Goal: Task Accomplishment & Management: Manage account settings

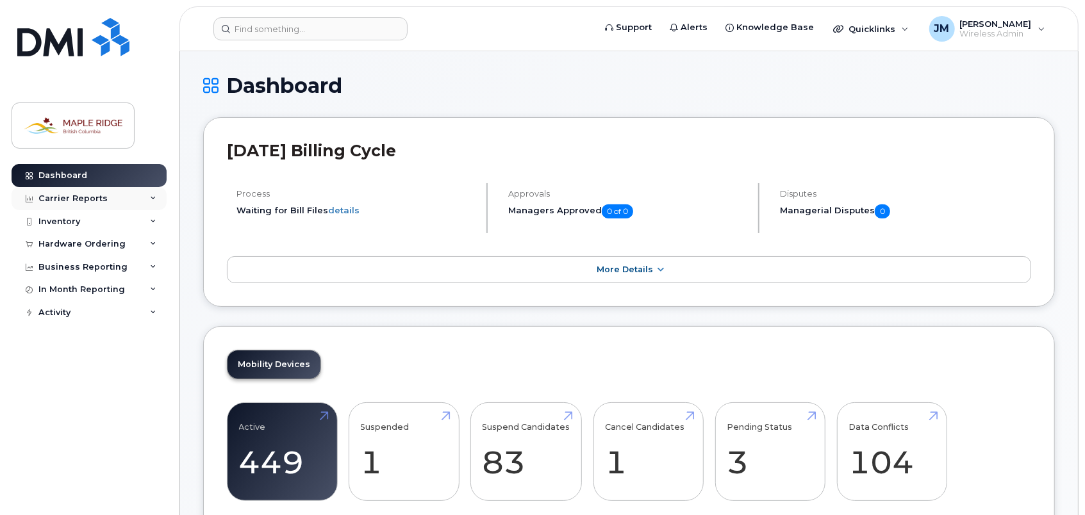
click at [76, 196] on div "Carrier Reports" at bounding box center [72, 198] width 69 height 10
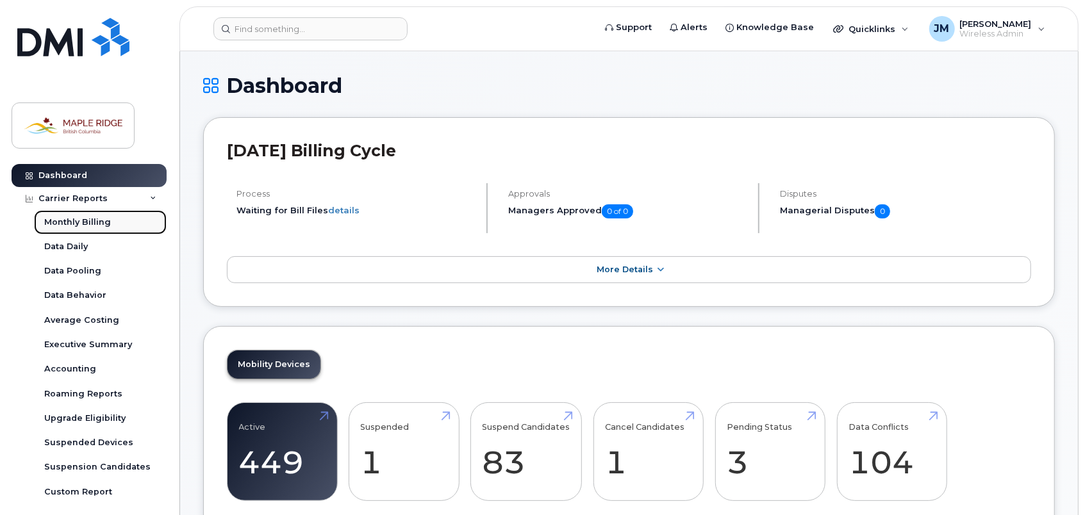
click at [94, 223] on div "Monthly Billing" at bounding box center [77, 223] width 67 height 12
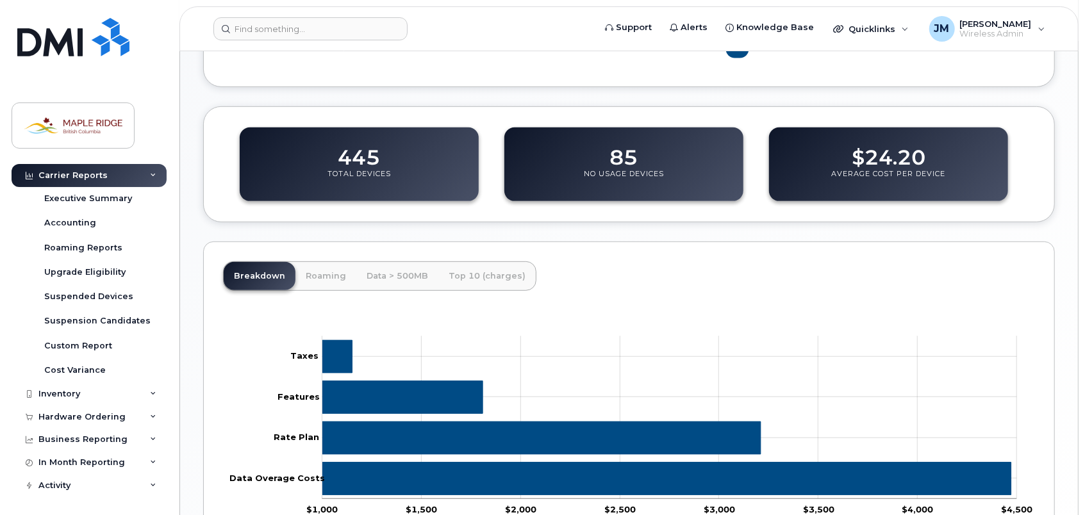
scroll to position [448, 0]
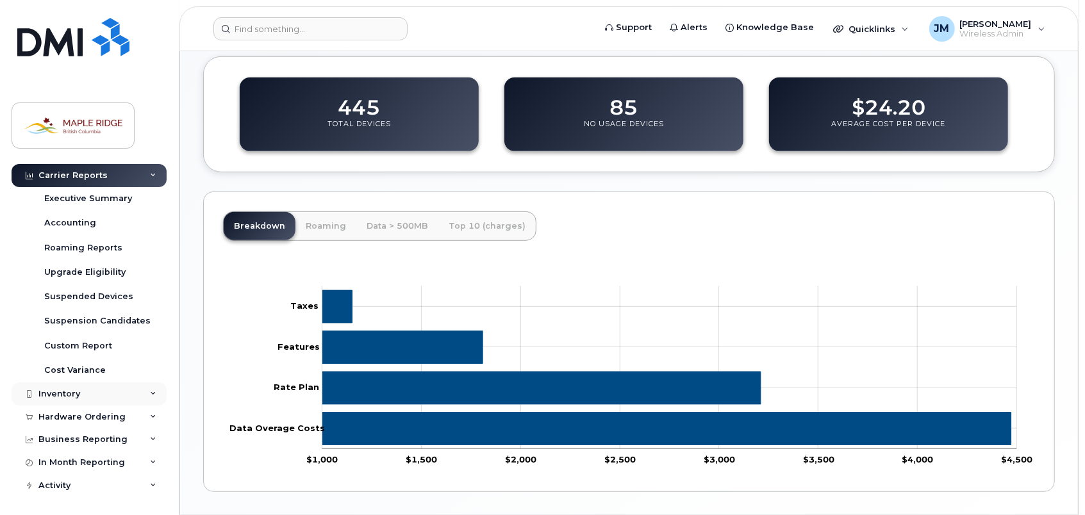
click at [90, 390] on div "Inventory" at bounding box center [89, 393] width 155 height 23
click at [92, 415] on div "Mobility Devices" at bounding box center [80, 418] width 72 height 12
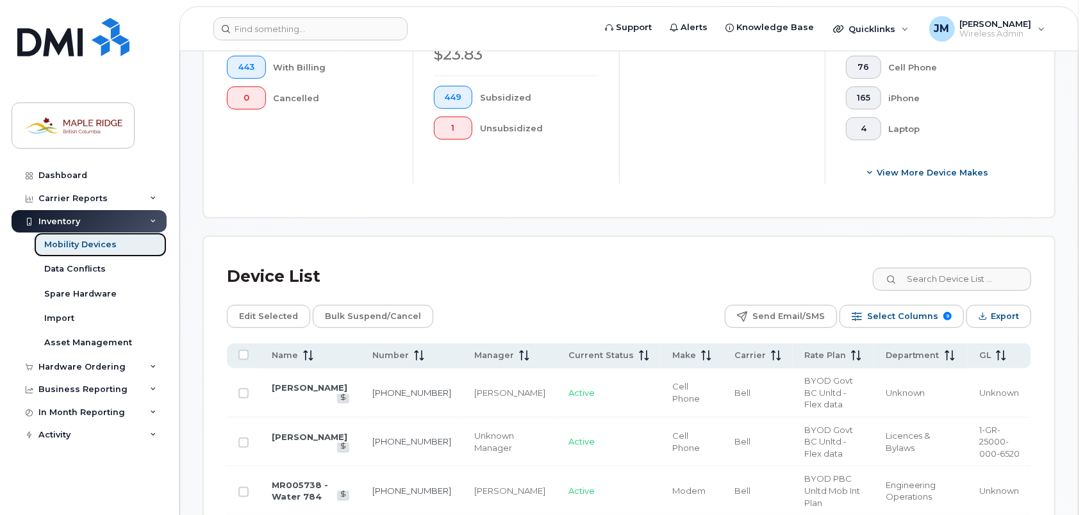
scroll to position [513, 0]
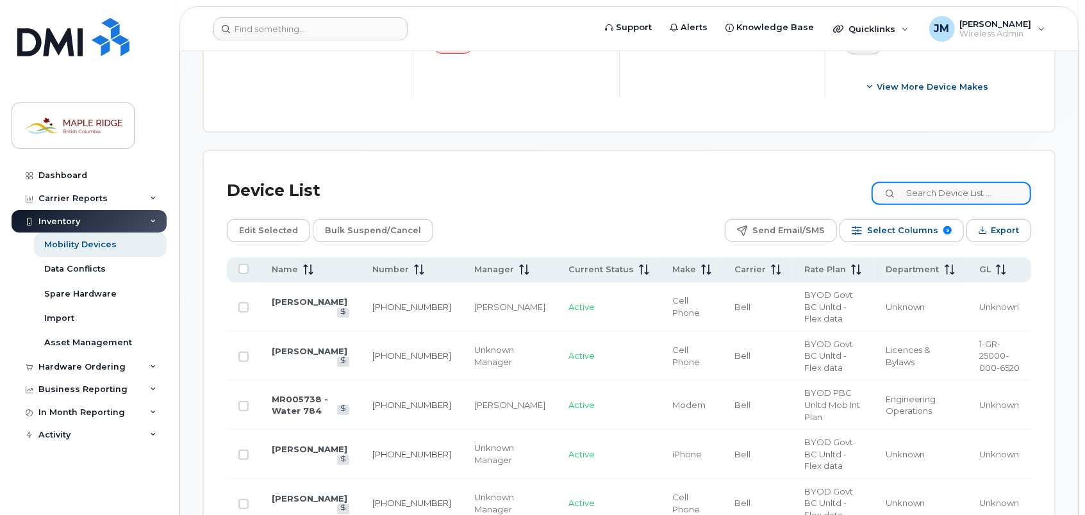
click at [930, 190] on input at bounding box center [951, 193] width 160 height 23
type input "steven"
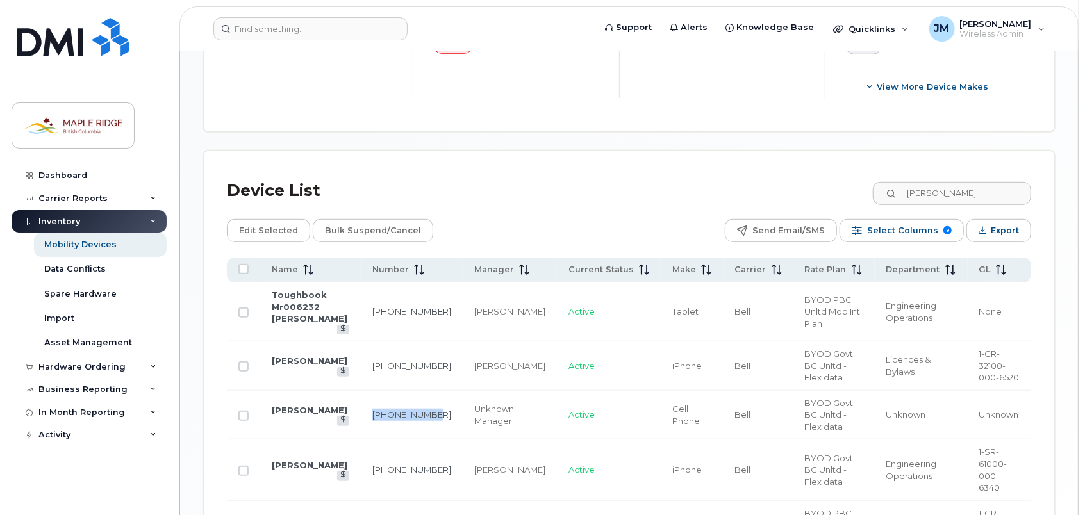
drag, startPoint x: 371, startPoint y: 377, endPoint x: 394, endPoint y: 390, distance: 26.4
click at [394, 391] on td "604-754-5654" at bounding box center [412, 415] width 102 height 49
copy link "[PHONE_NUMBER]"
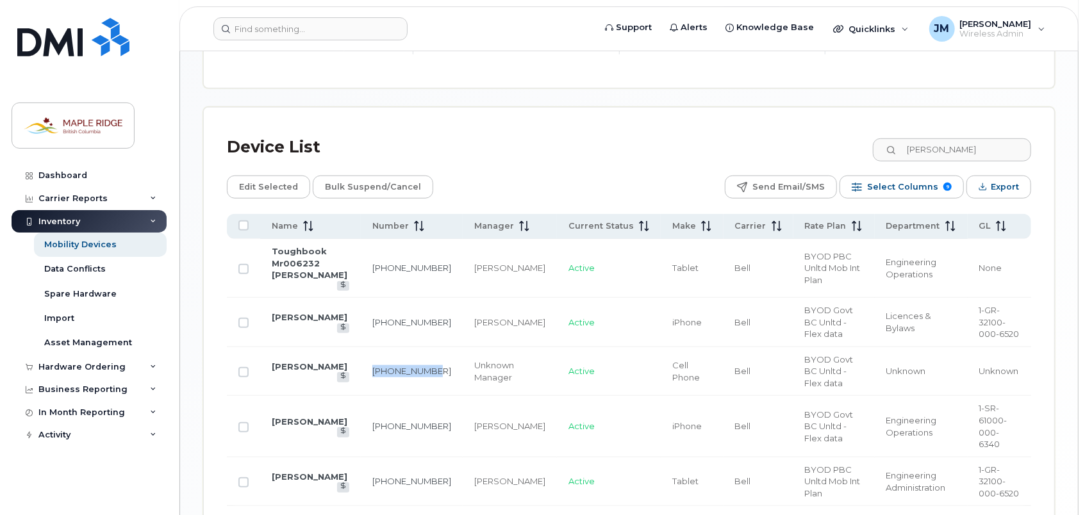
scroll to position [577, 0]
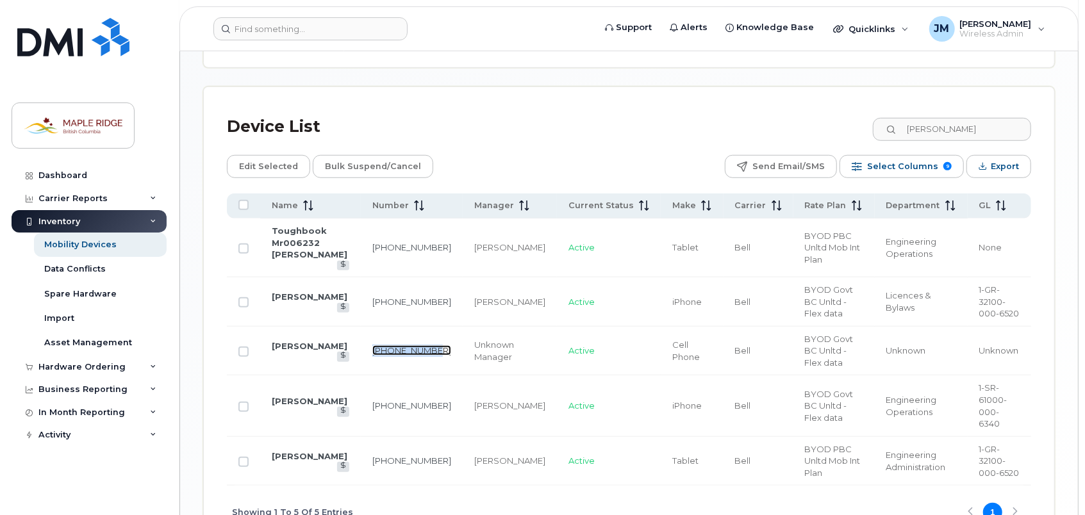
copy link "[PHONE_NUMBER]"
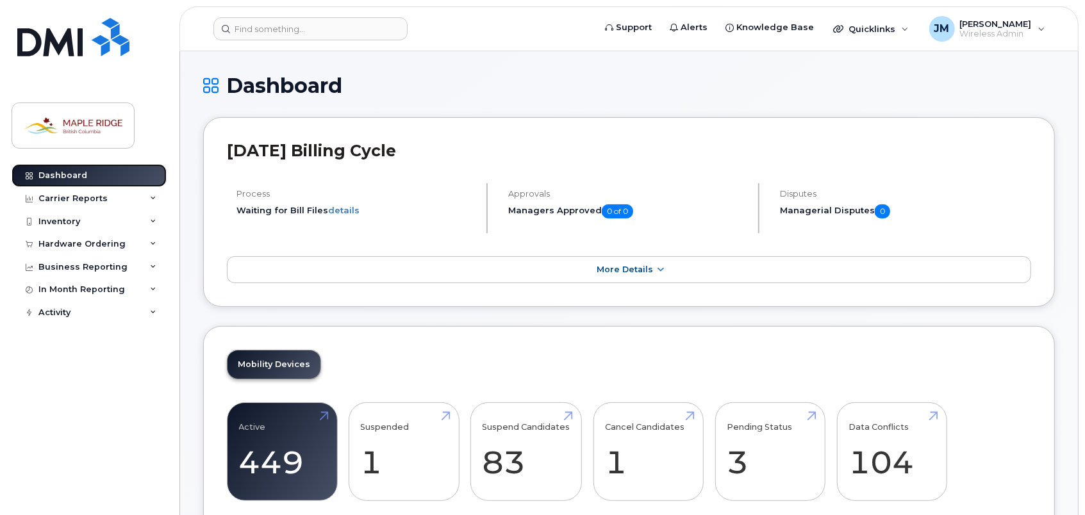
click at [108, 176] on link "Dashboard" at bounding box center [89, 175] width 155 height 23
click at [112, 221] on div "Inventory" at bounding box center [89, 221] width 155 height 23
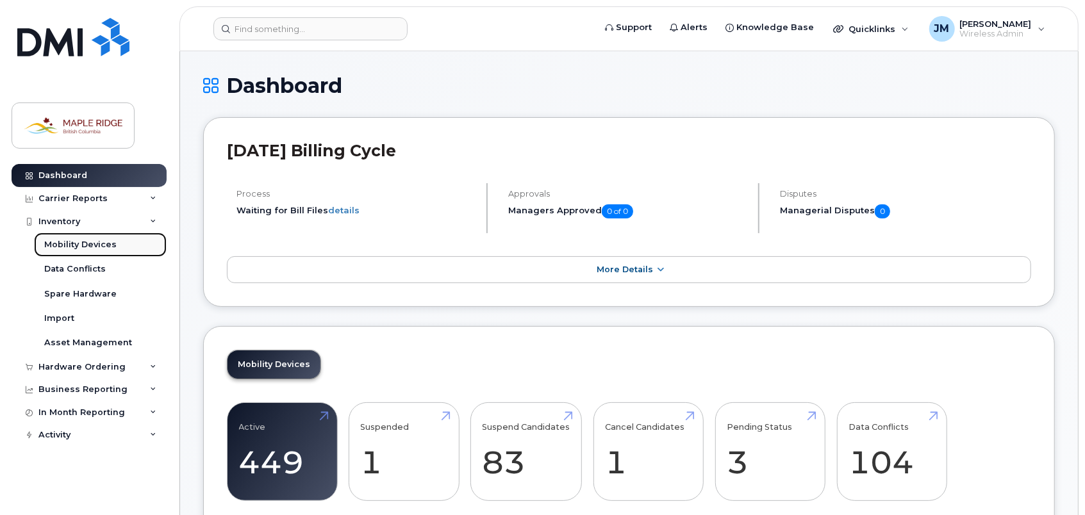
click at [106, 241] on div "Mobility Devices" at bounding box center [80, 245] width 72 height 12
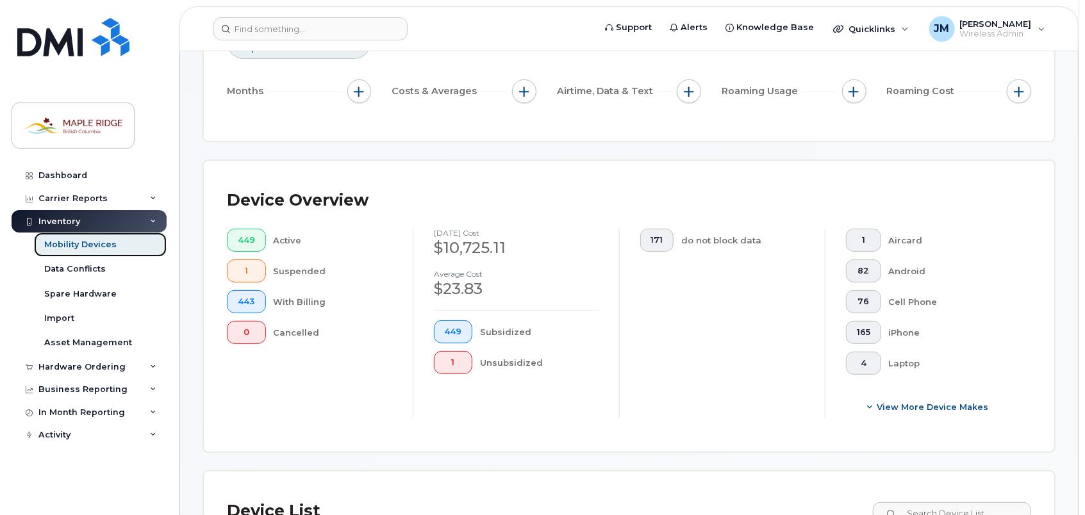
scroll to position [427, 0]
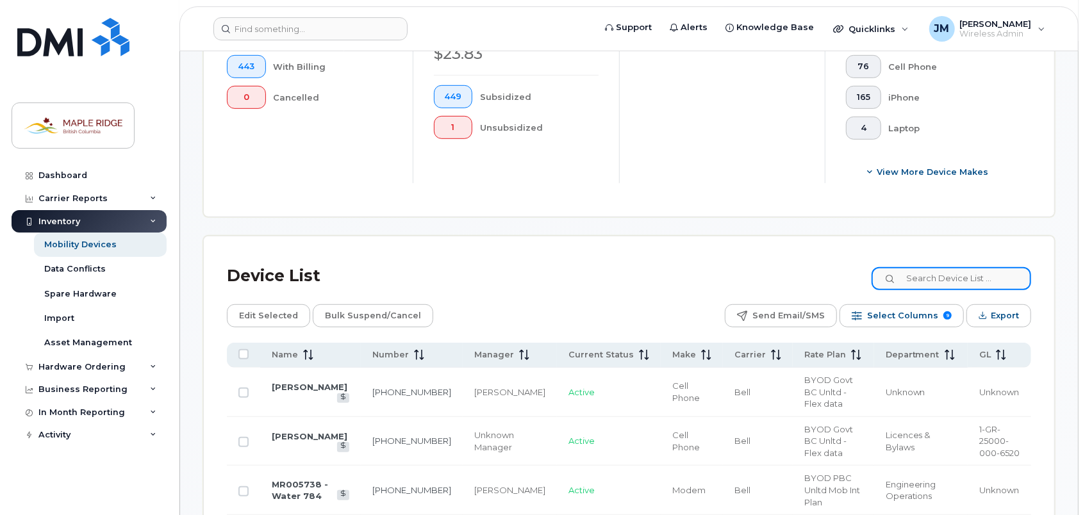
click at [940, 280] on input at bounding box center [951, 278] width 160 height 23
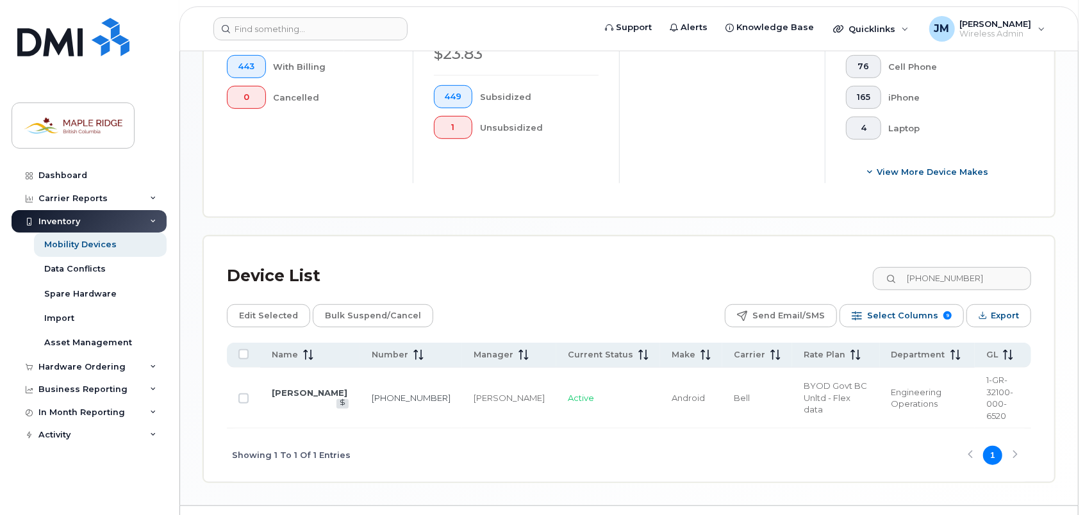
drag, startPoint x: 572, startPoint y: 286, endPoint x: 622, endPoint y: 278, distance: 50.6
click at [572, 286] on div "Device List 604-220-5292" at bounding box center [629, 275] width 804 height 33
click at [976, 278] on input "604-220-5292" at bounding box center [951, 278] width 160 height 23
drag, startPoint x: 984, startPoint y: 277, endPoint x: 887, endPoint y: 274, distance: 96.8
click at [887, 274] on input "604-220-5292" at bounding box center [951, 278] width 160 height 23
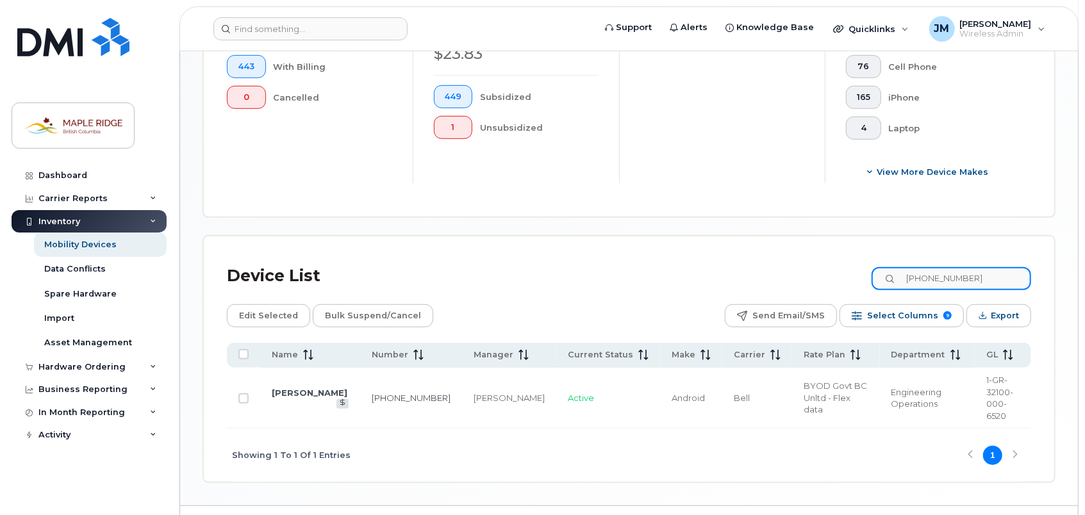
paste input "778-955-4184"
drag, startPoint x: 996, startPoint y: 278, endPoint x: 833, endPoint y: 281, distance: 162.7
click at [833, 281] on div "Device List 778-955-4184" at bounding box center [629, 275] width 804 height 33
paste input "604-754-565"
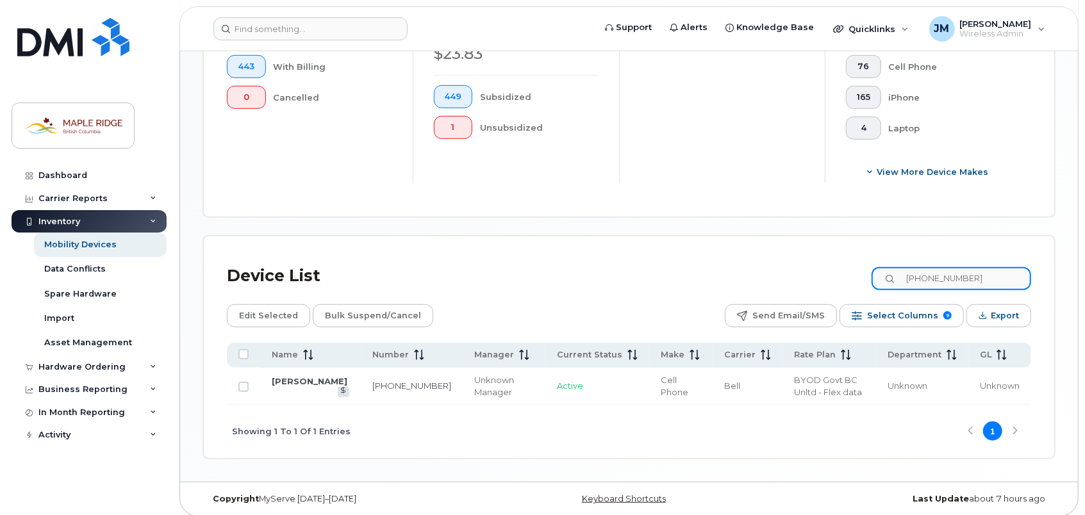
drag, startPoint x: 1002, startPoint y: 278, endPoint x: 880, endPoint y: 272, distance: 122.5
click at [880, 272] on div "Device List 604-754-5654" at bounding box center [629, 275] width 804 height 33
paste input "778-955-418"
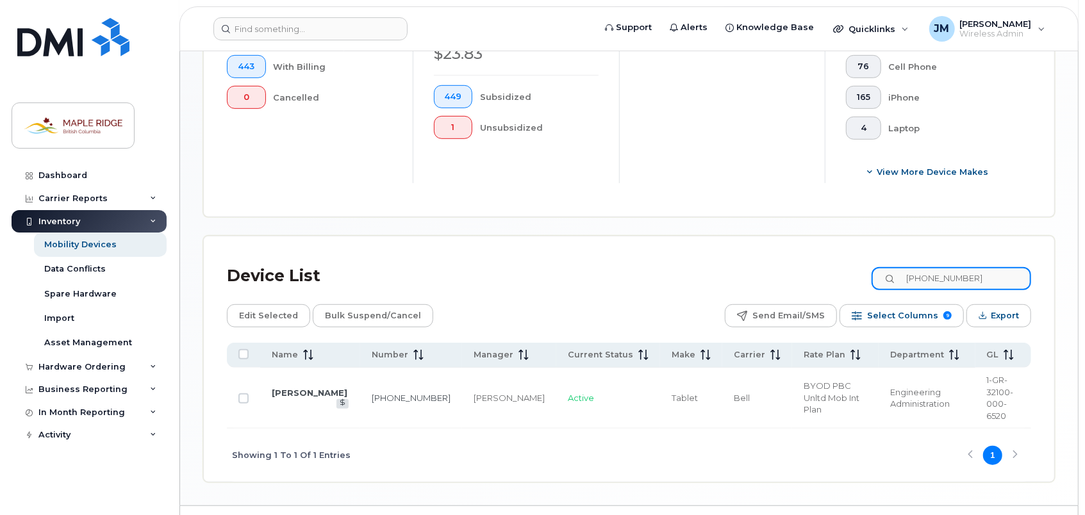
drag, startPoint x: 938, startPoint y: 277, endPoint x: 849, endPoint y: 270, distance: 89.4
click at [849, 270] on div "Device List 778-955-4184" at bounding box center [629, 275] width 804 height 33
type input "778-955-4184"
click at [985, 280] on input "778-955-4184" at bounding box center [951, 278] width 160 height 23
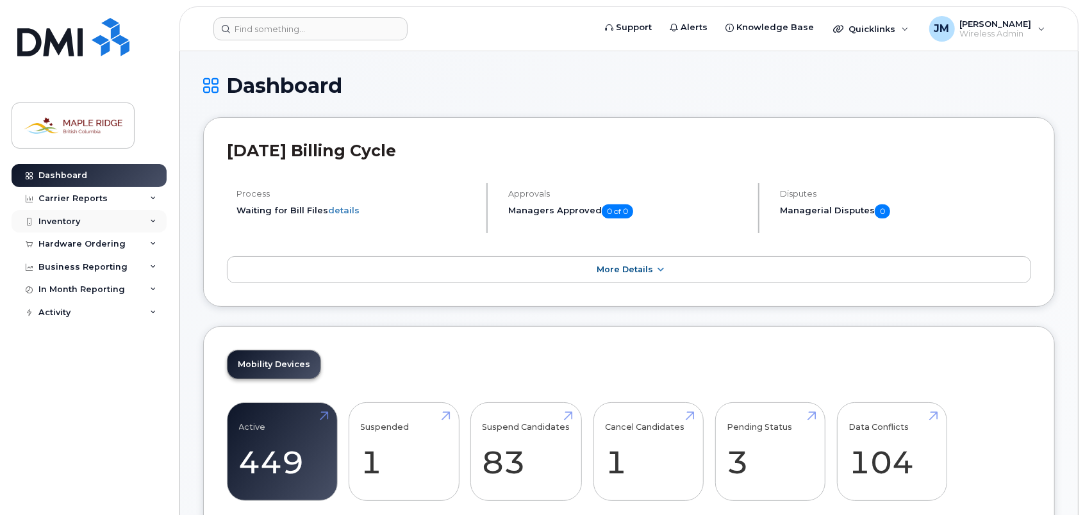
click at [112, 222] on div "Inventory" at bounding box center [89, 221] width 155 height 23
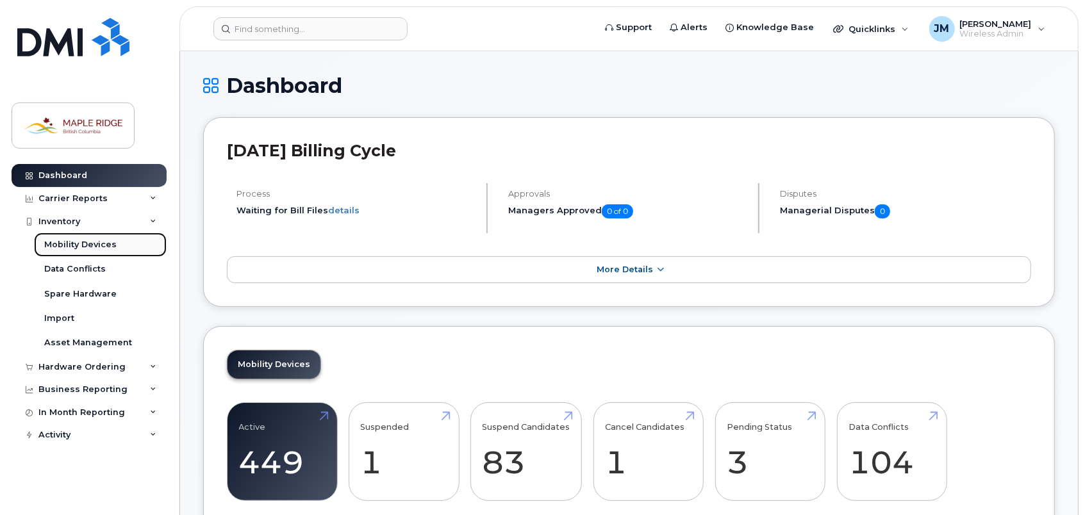
click at [106, 242] on div "Mobility Devices" at bounding box center [80, 245] width 72 height 12
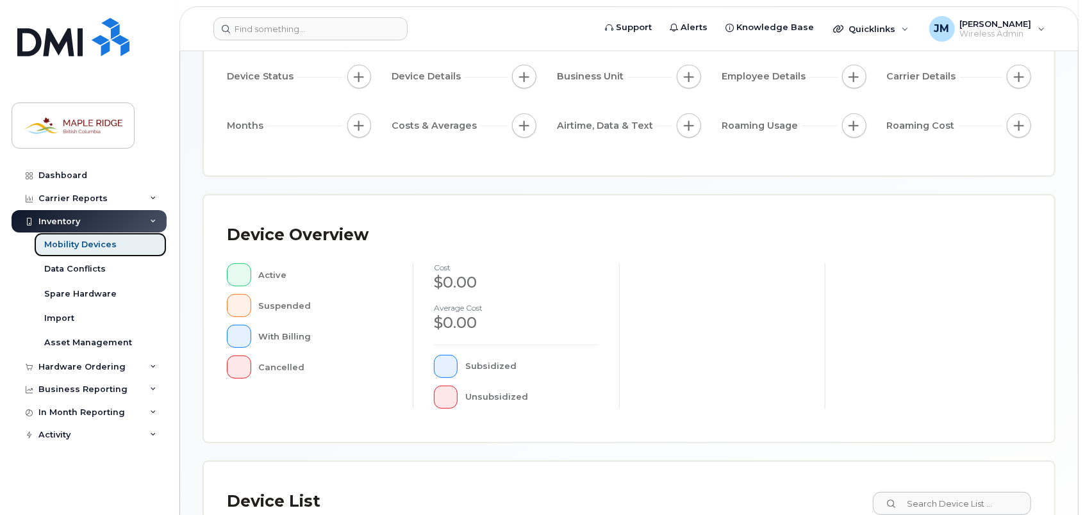
scroll to position [128, 0]
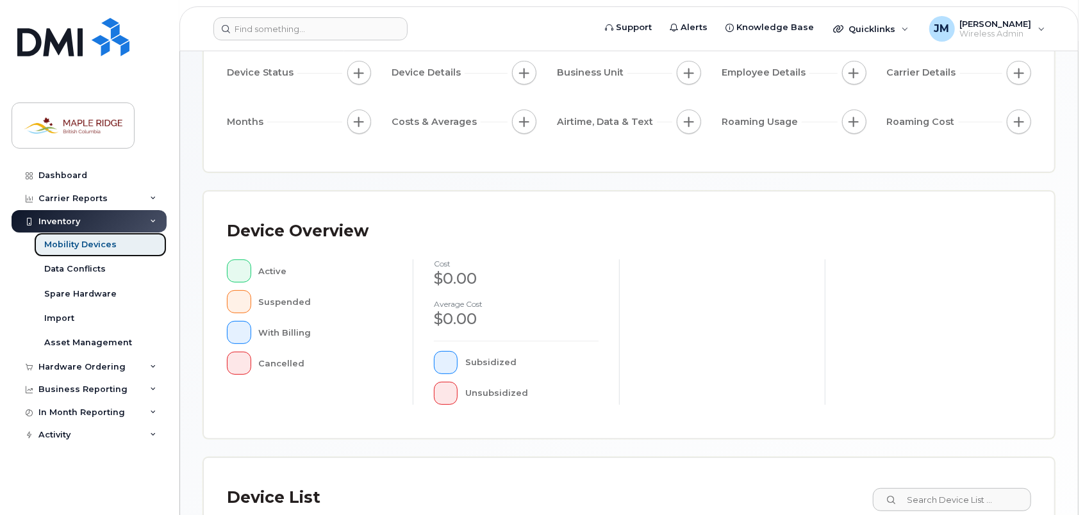
click at [105, 246] on div "Mobility Devices" at bounding box center [80, 245] width 72 height 12
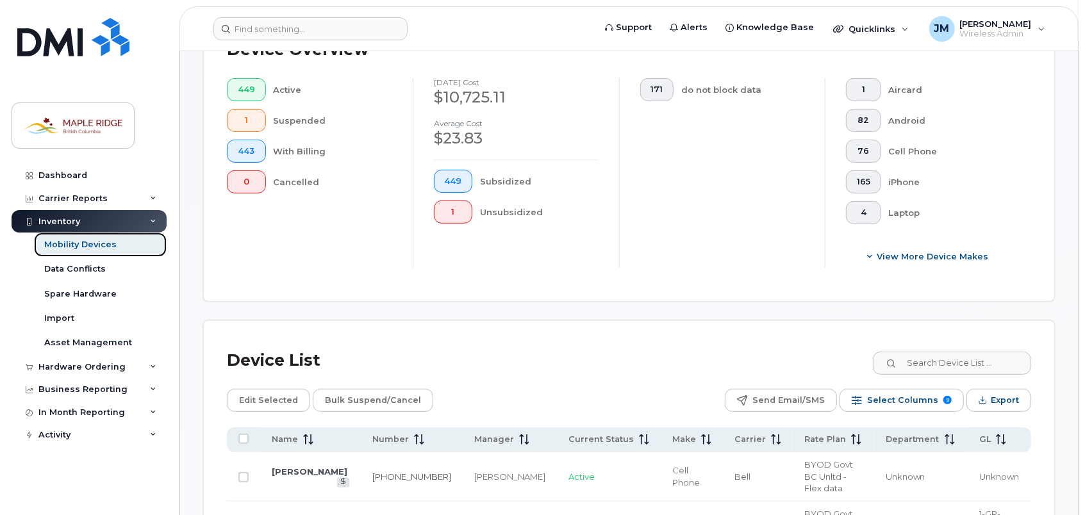
scroll to position [448, 0]
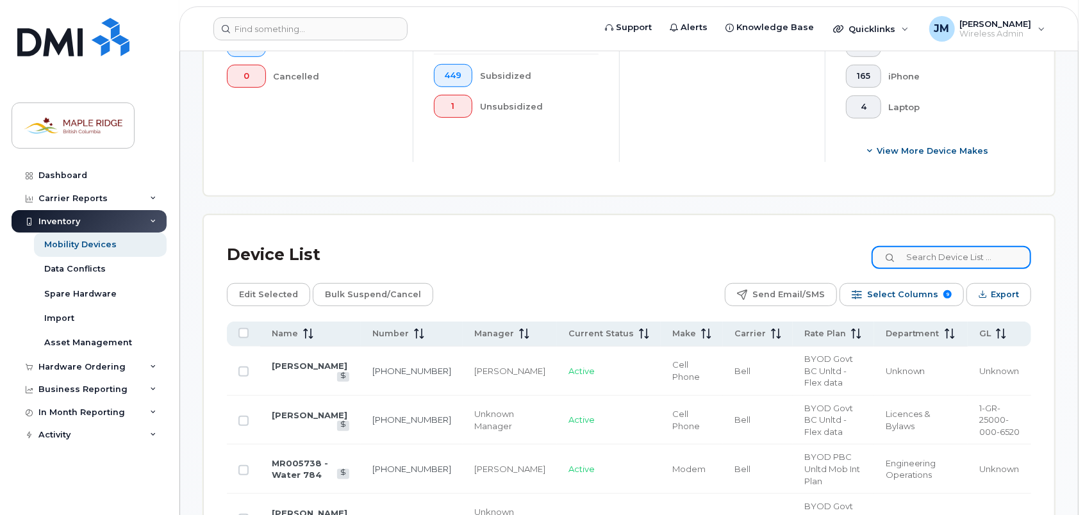
click at [983, 255] on input at bounding box center [951, 257] width 160 height 23
paste input "236-334-9920"
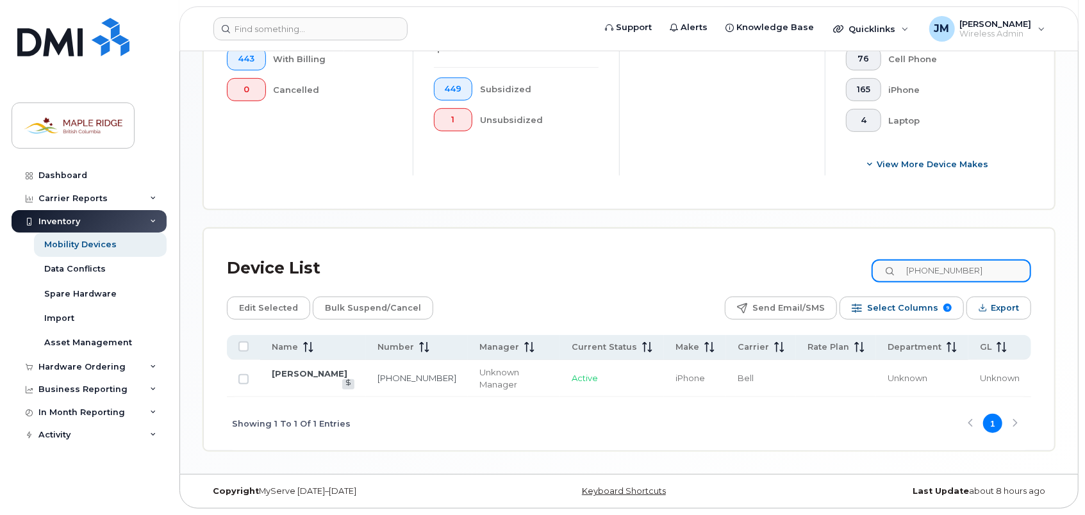
scroll to position [420, 0]
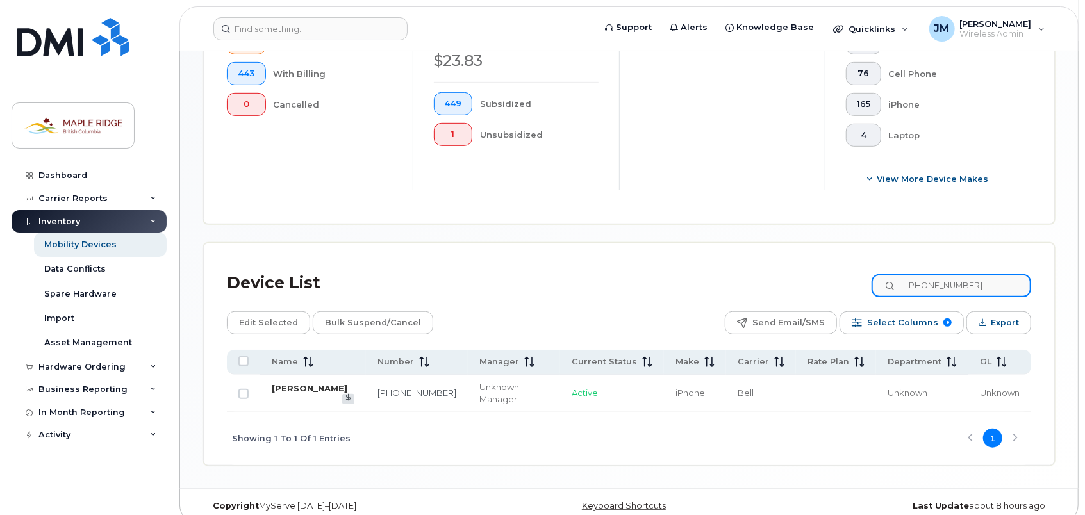
type input "236-334-9920"
click at [332, 384] on link "[PERSON_NAME]" at bounding box center [310, 388] width 76 height 10
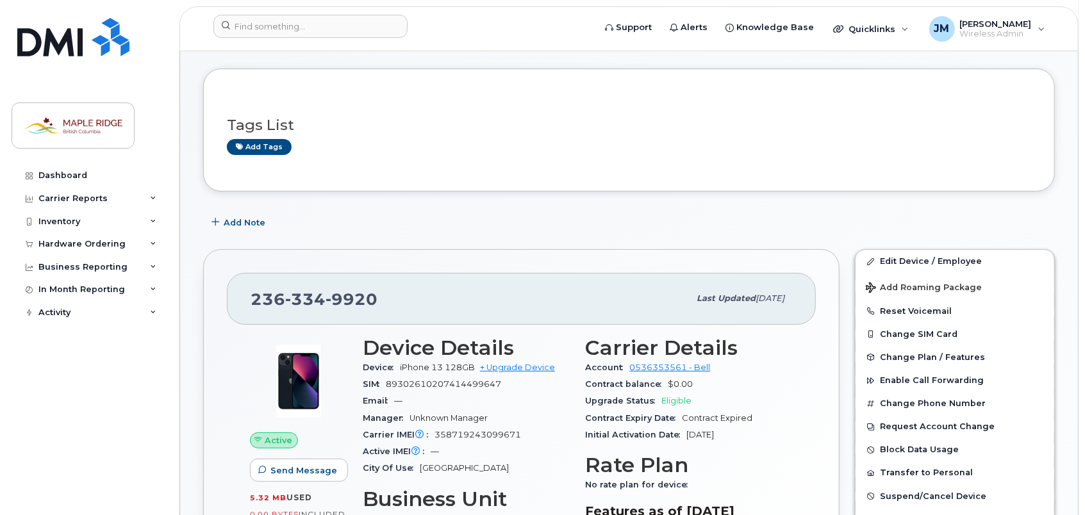
scroll to position [192, 0]
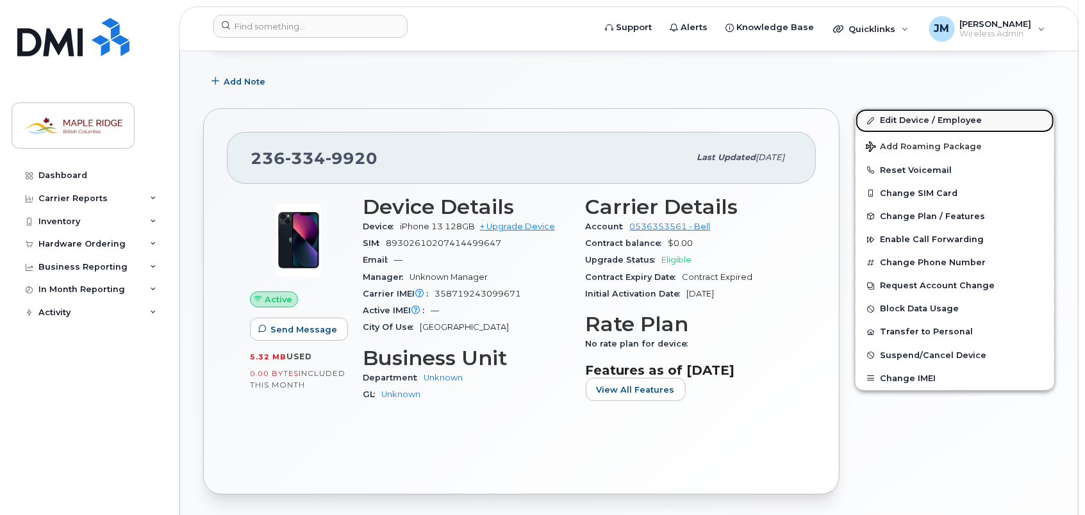
click at [924, 114] on link "Edit Device / Employee" at bounding box center [954, 120] width 199 height 23
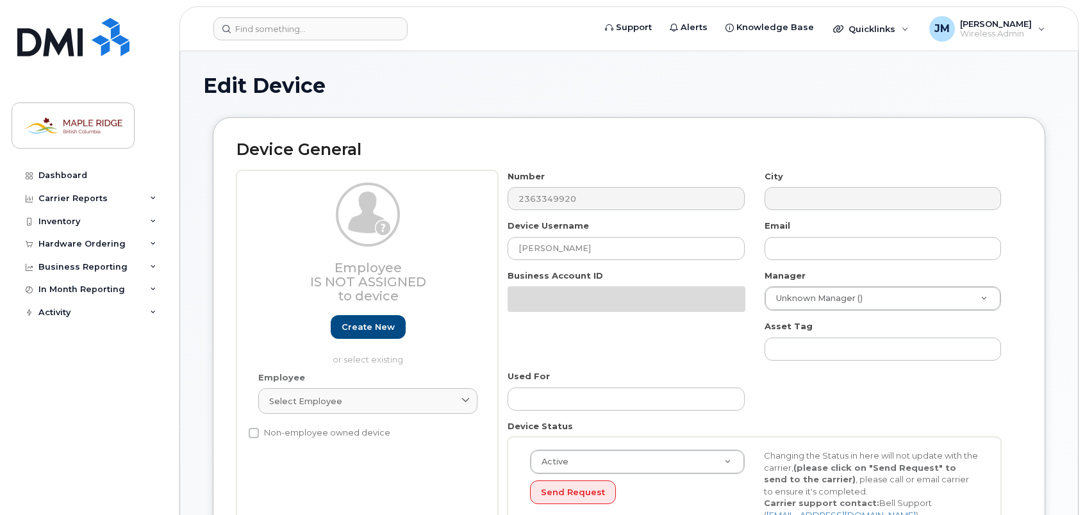
select select "4795481"
select select "4795482"
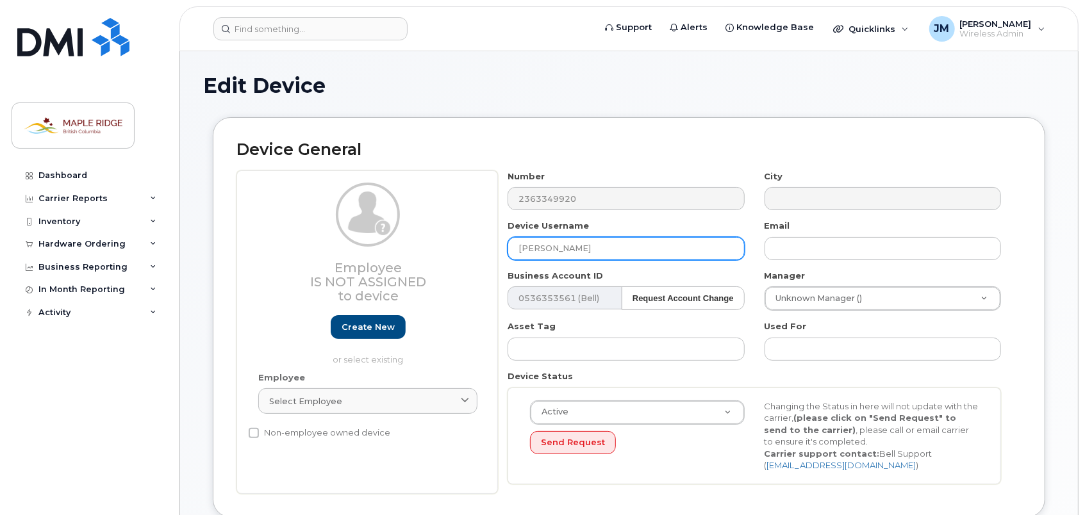
drag, startPoint x: 619, startPoint y: 244, endPoint x: 489, endPoint y: 244, distance: 130.0
click at [489, 244] on div "Employee Is not assigned to device Create new or select existing Employee Selec…" at bounding box center [628, 332] width 785 height 324
paste input "[PERSON_NAME]"
type input "[PERSON_NAME]"
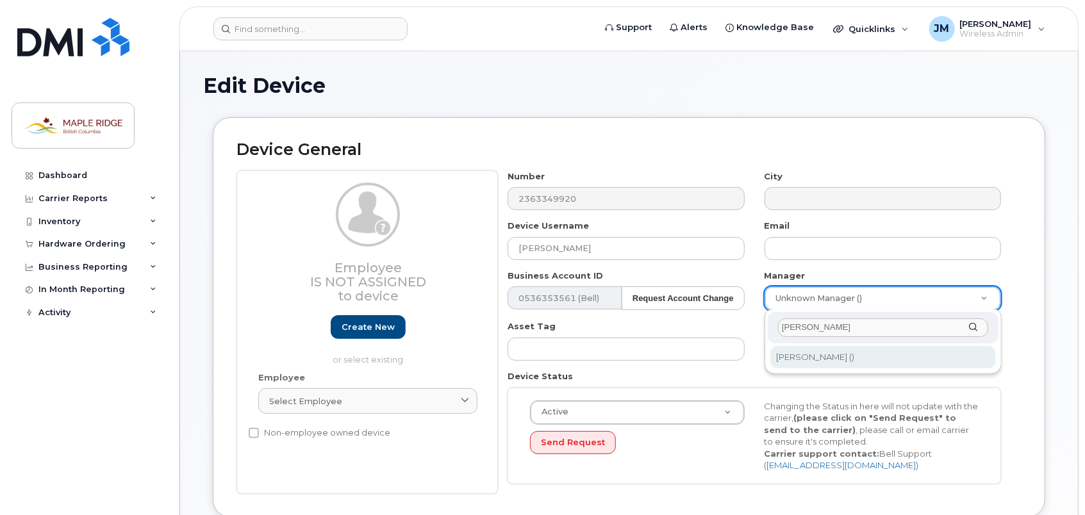
type input "bryan v"
type input "1608136"
type input "g"
type input "bryan"
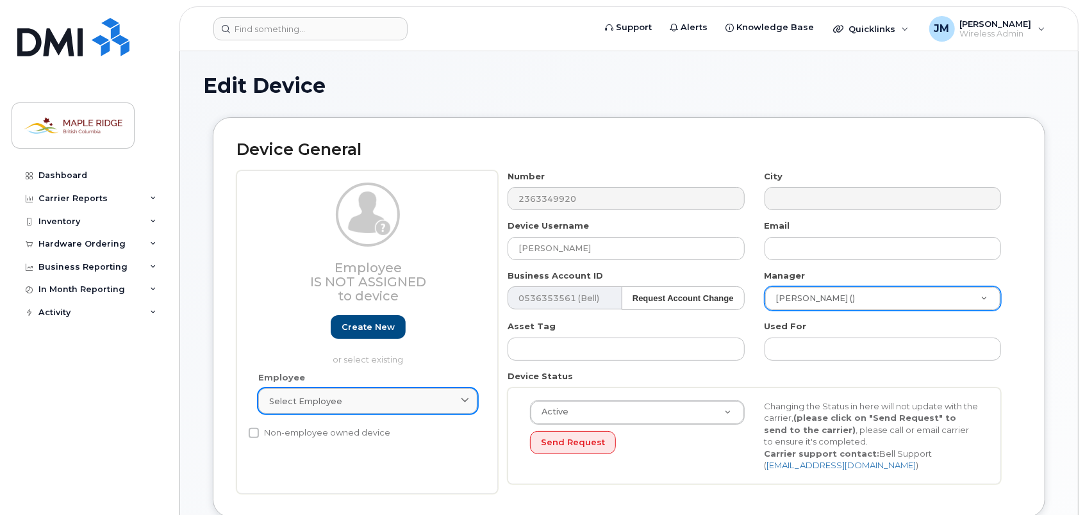
click at [391, 398] on div "Select employee" at bounding box center [367, 401] width 197 height 12
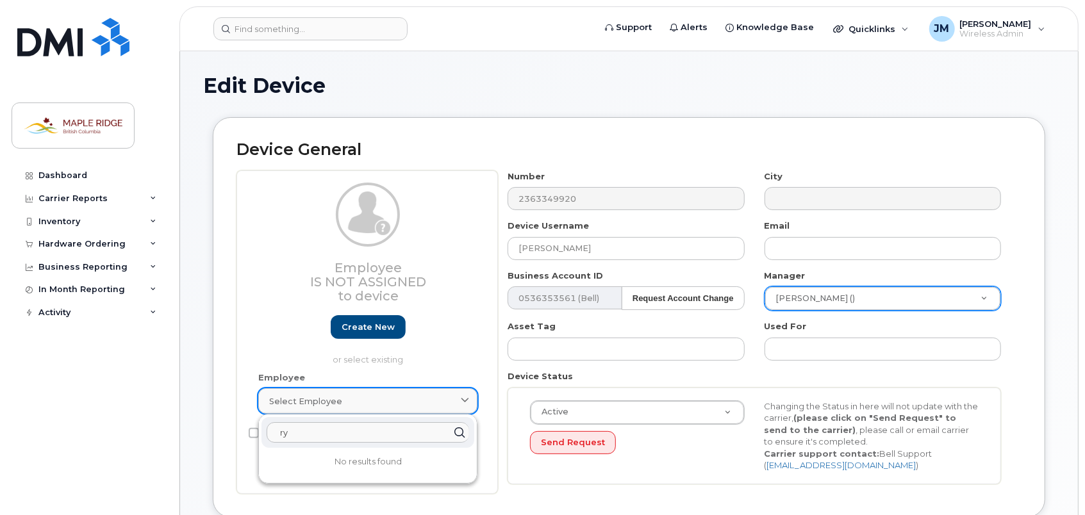
type input "r"
click at [333, 400] on span "Select employee" at bounding box center [305, 401] width 73 height 12
paste input "[EMAIL_ADDRESS][DOMAIN_NAME]"
type input "[EMAIL_ADDRESS][DOMAIN_NAME]"
drag, startPoint x: 404, startPoint y: 428, endPoint x: 146, endPoint y: 399, distance: 259.8
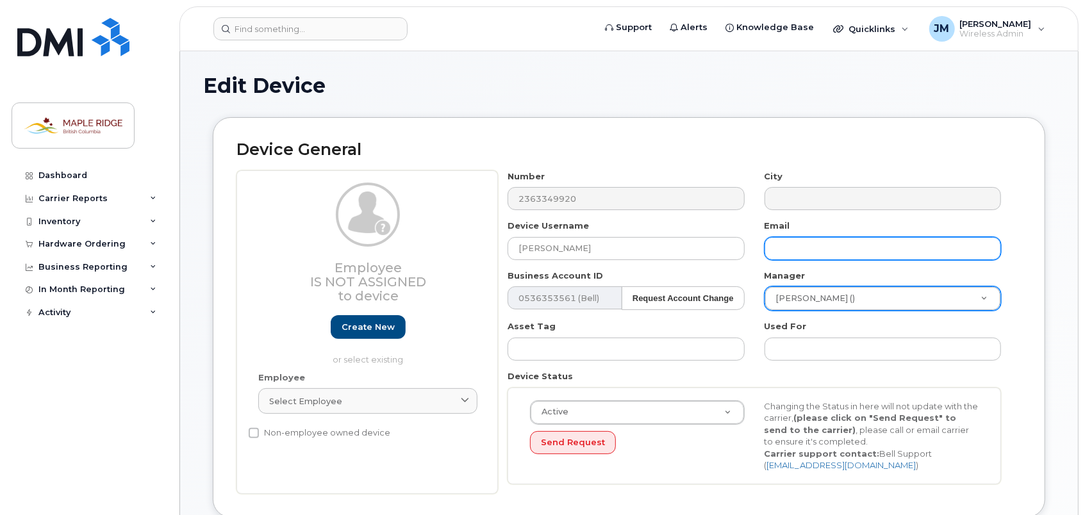
click at [836, 250] on input "text" at bounding box center [882, 248] width 236 height 23
paste input "[EMAIL_ADDRESS][DOMAIN_NAME]"
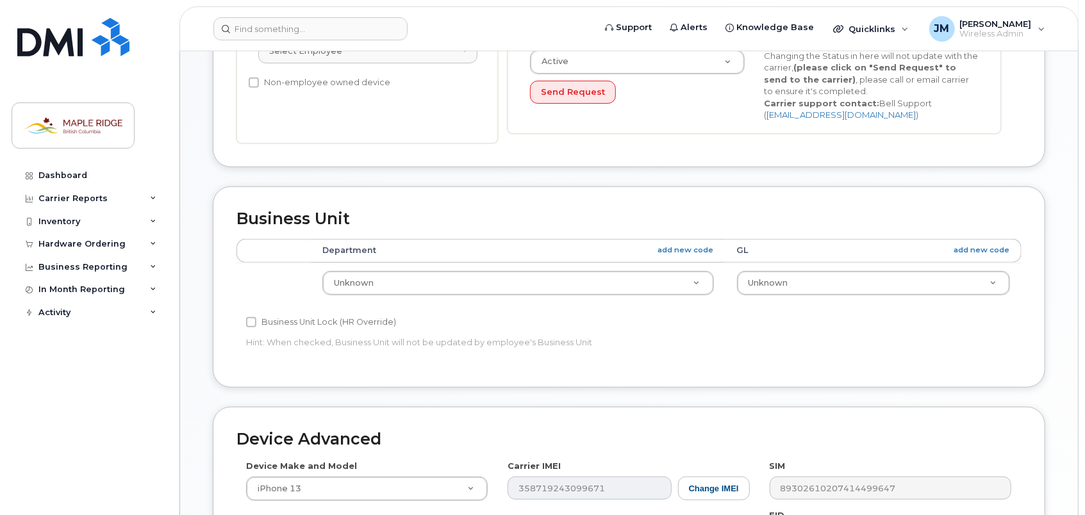
scroll to position [384, 0]
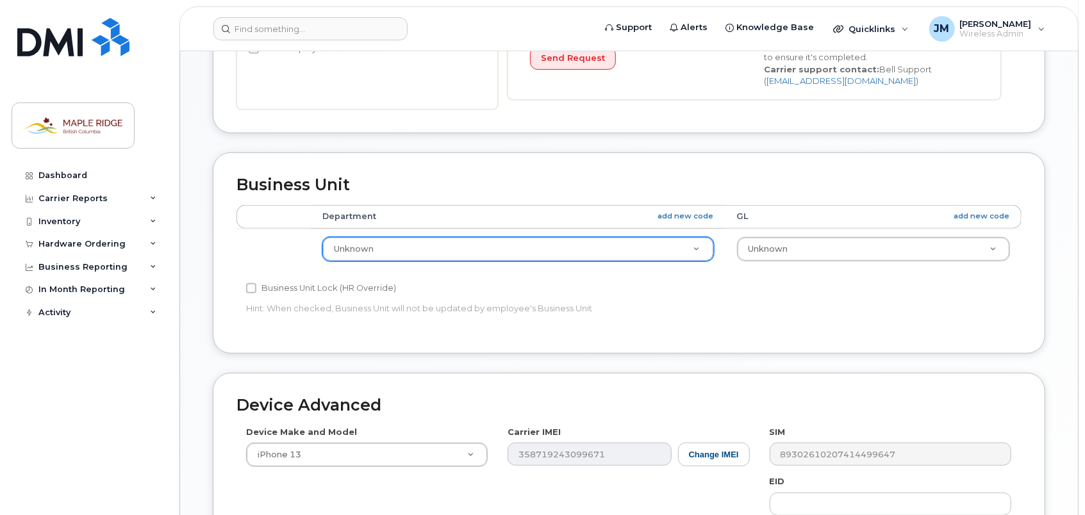
type input "rvanderjagt@mapleridge.ca"
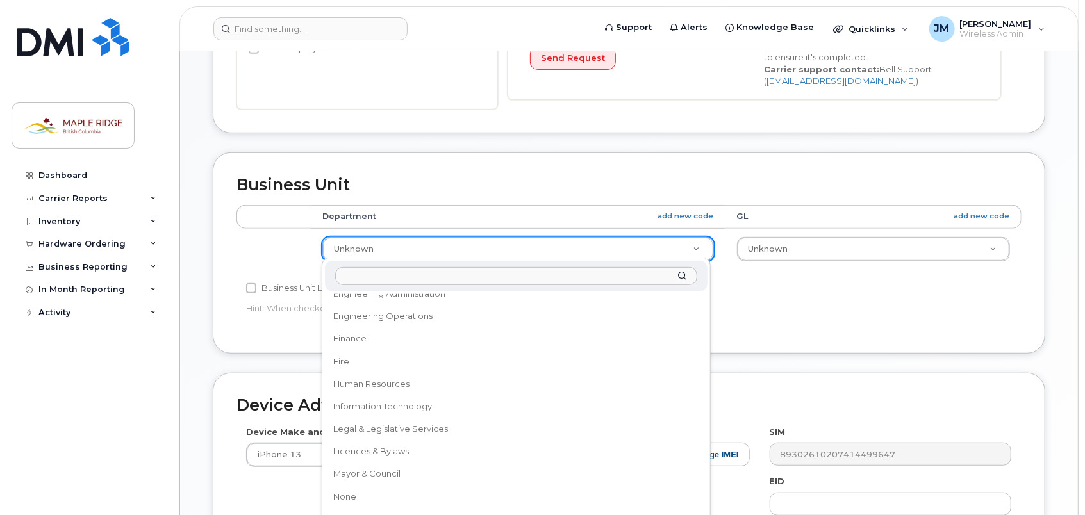
scroll to position [114, 0]
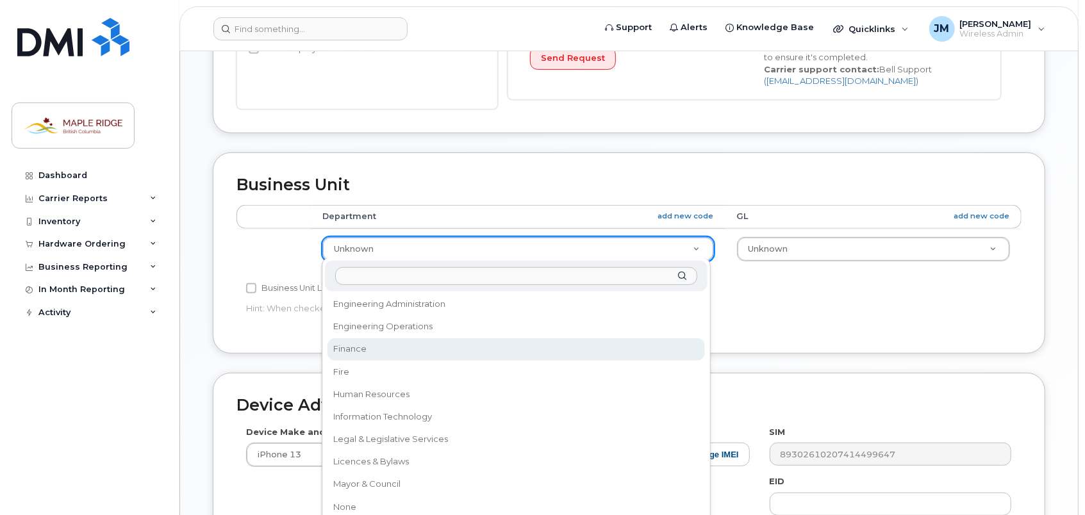
select select "4796441"
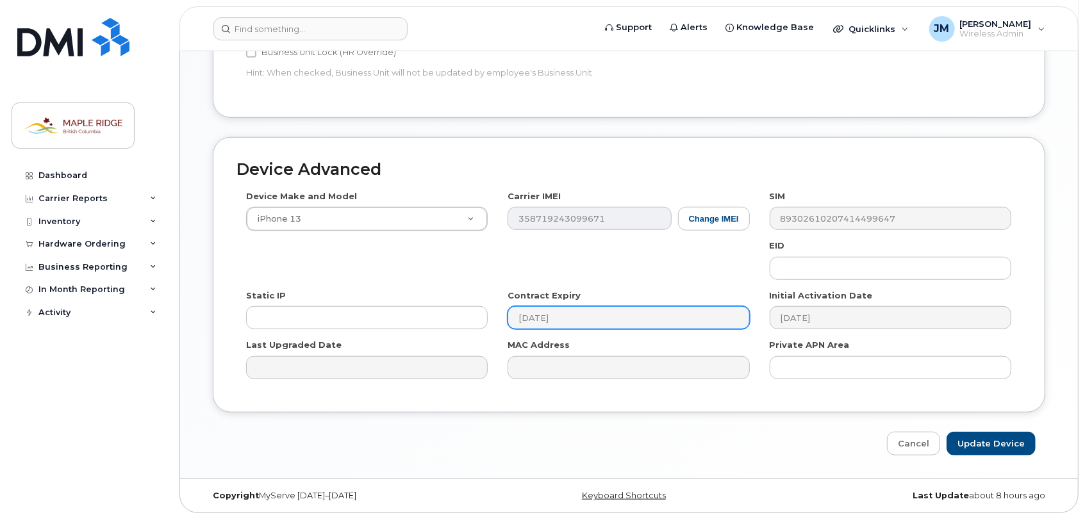
scroll to position [620, 0]
drag, startPoint x: 997, startPoint y: 439, endPoint x: 900, endPoint y: 391, distance: 108.9
click at [998, 439] on input "Update Device" at bounding box center [990, 444] width 89 height 24
type input "Saving..."
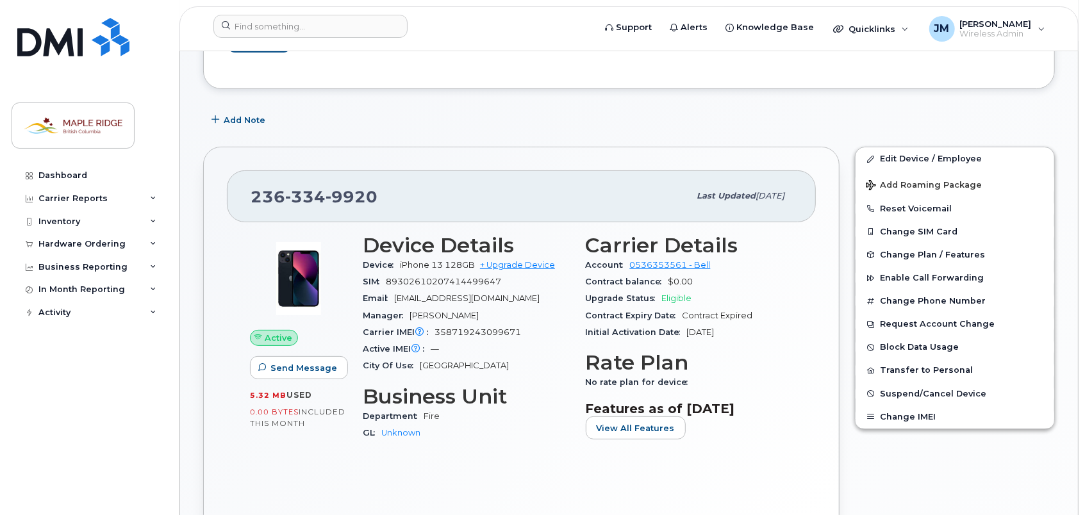
scroll to position [192, 0]
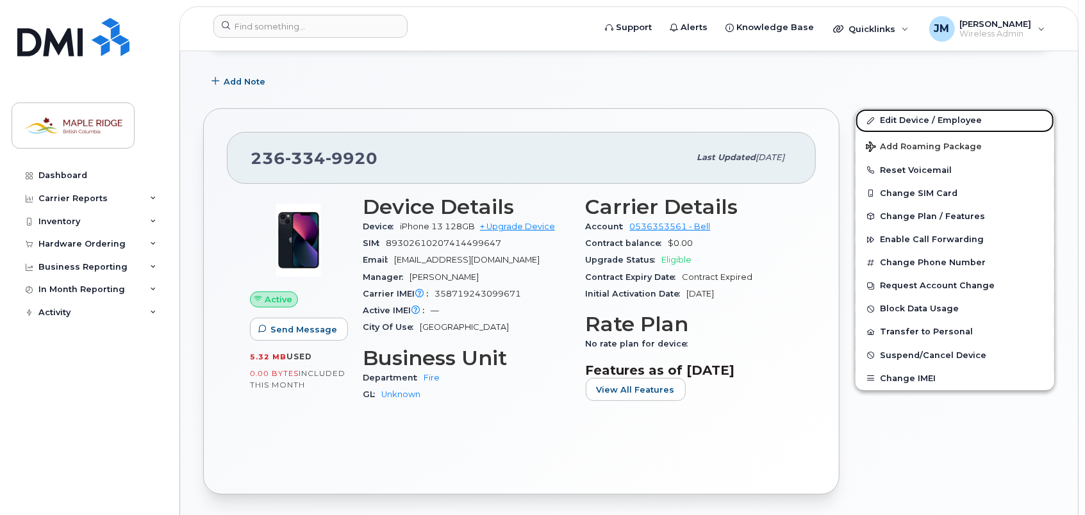
click at [923, 115] on link "Edit Device / Employee" at bounding box center [954, 120] width 199 height 23
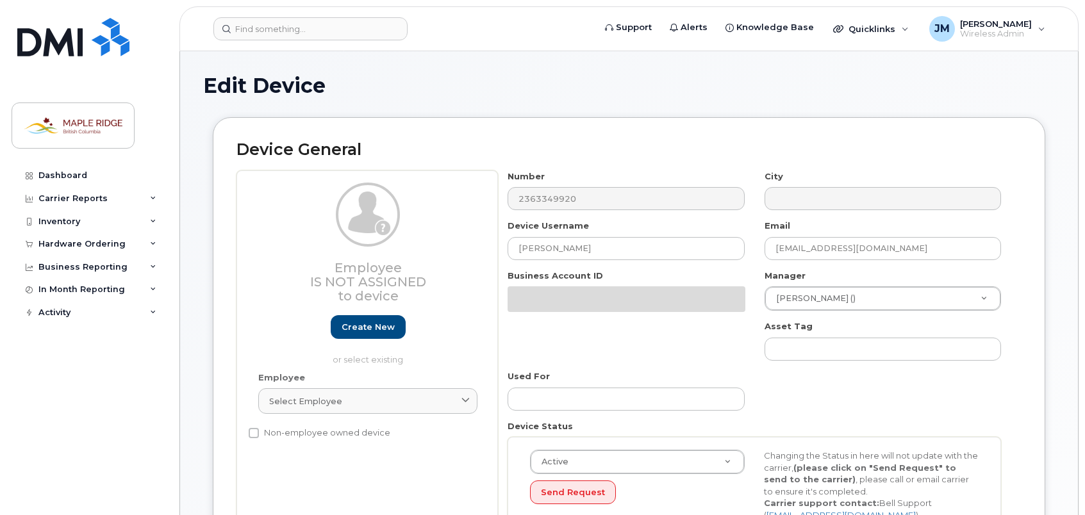
select select "4796441"
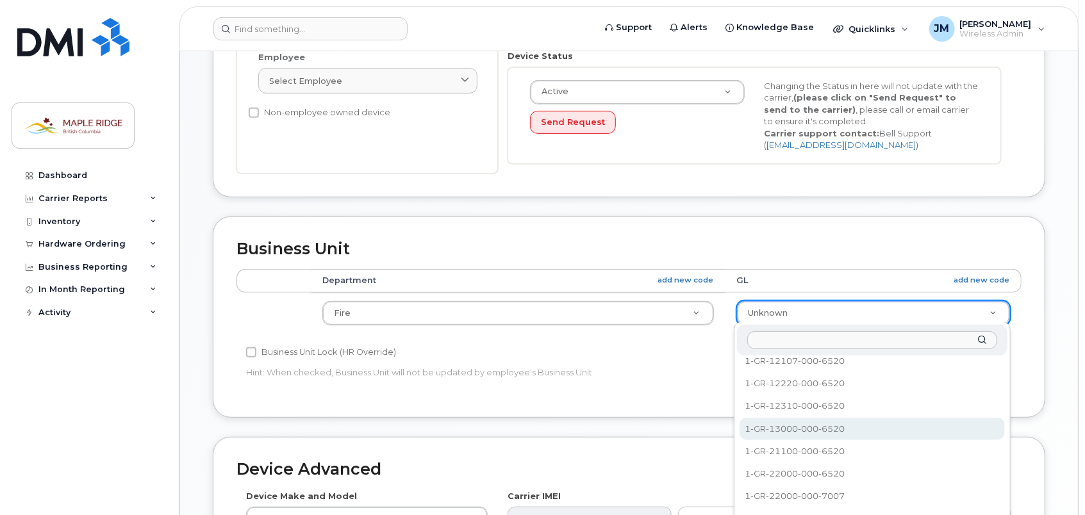
scroll to position [320, 0]
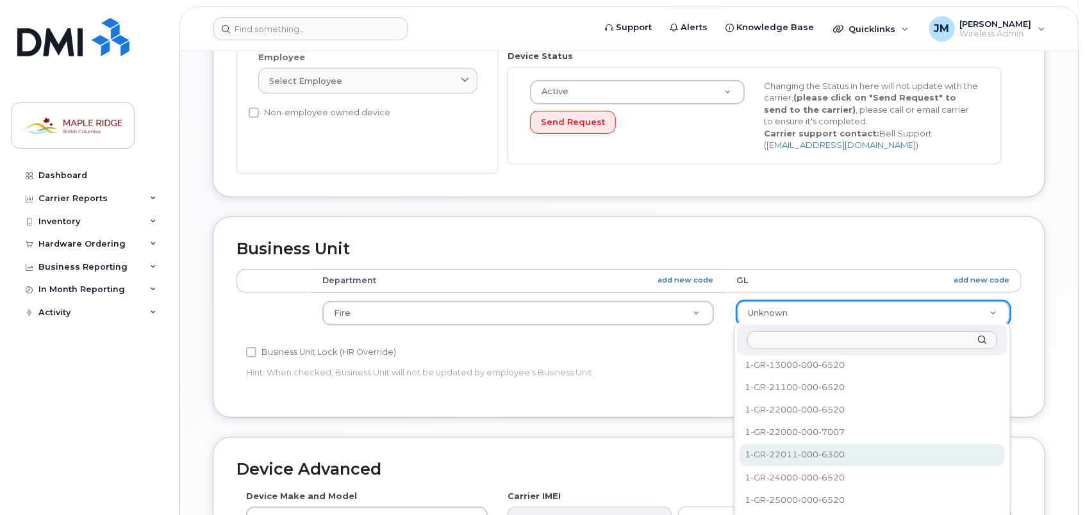
select select "5771418"
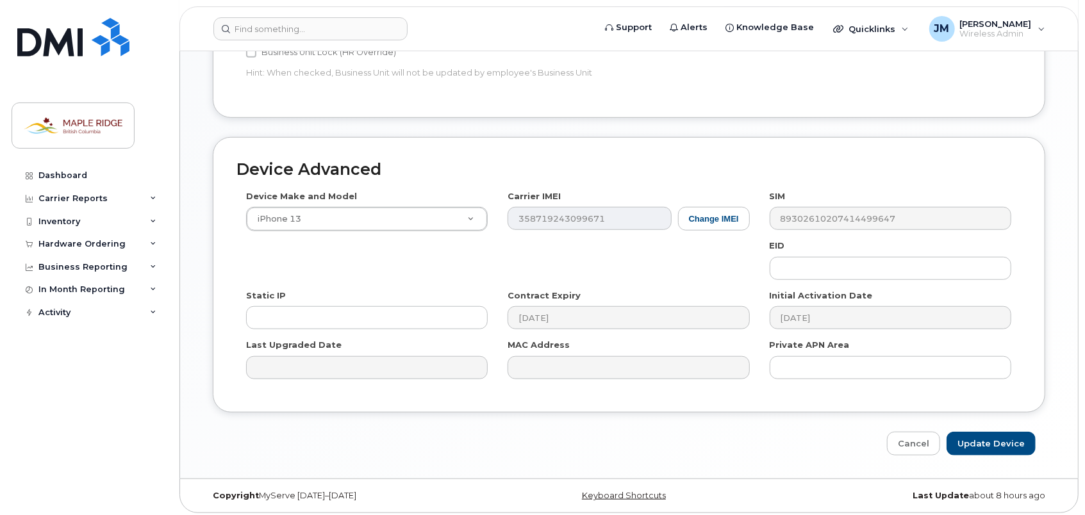
scroll to position [620, 0]
click at [996, 435] on input "Update Device" at bounding box center [990, 444] width 89 height 24
type input "Saving..."
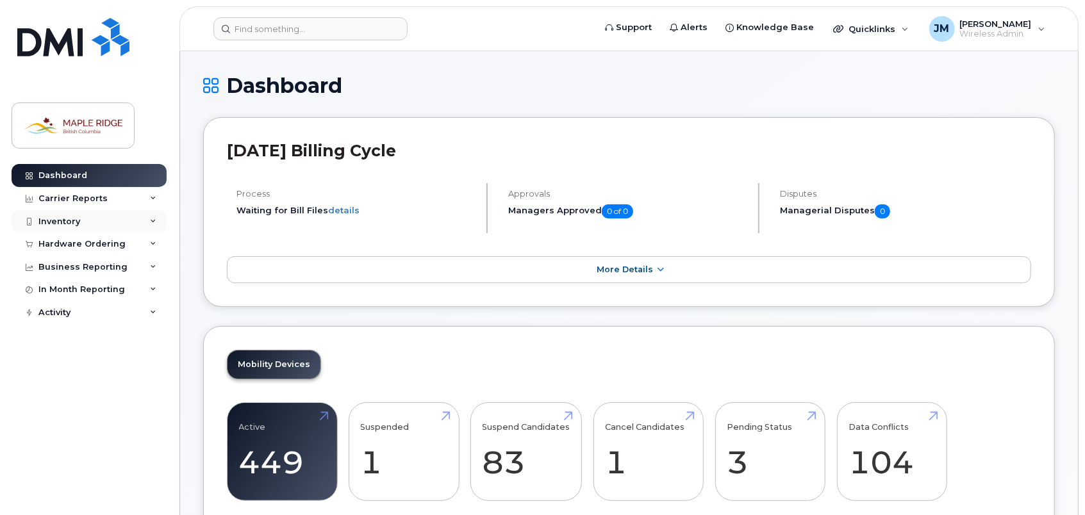
click at [58, 218] on div "Inventory" at bounding box center [59, 222] width 42 height 10
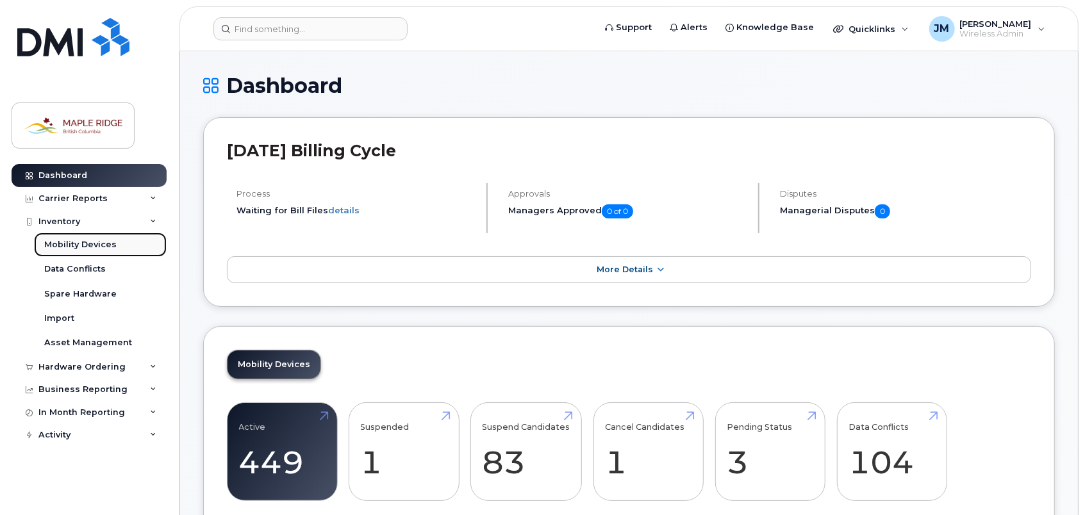
click at [113, 243] on div "Mobility Devices" at bounding box center [80, 245] width 72 height 12
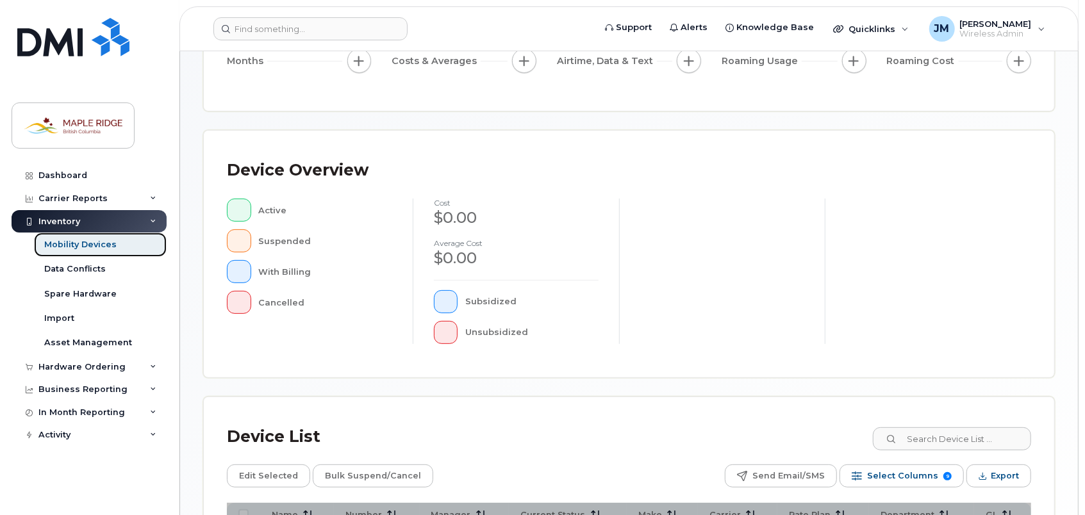
scroll to position [256, 0]
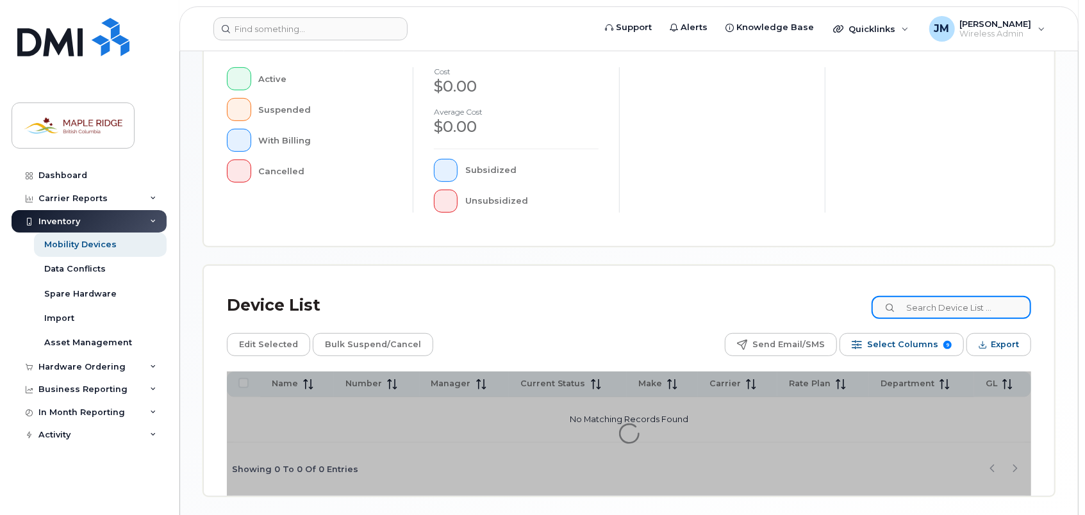
click at [969, 316] on input at bounding box center [951, 307] width 160 height 23
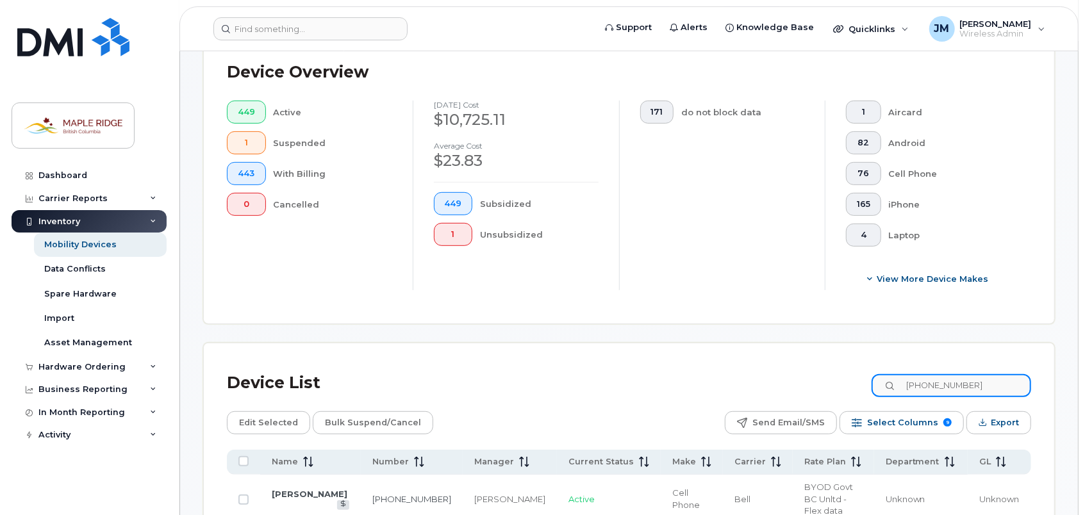
scroll to position [354, 0]
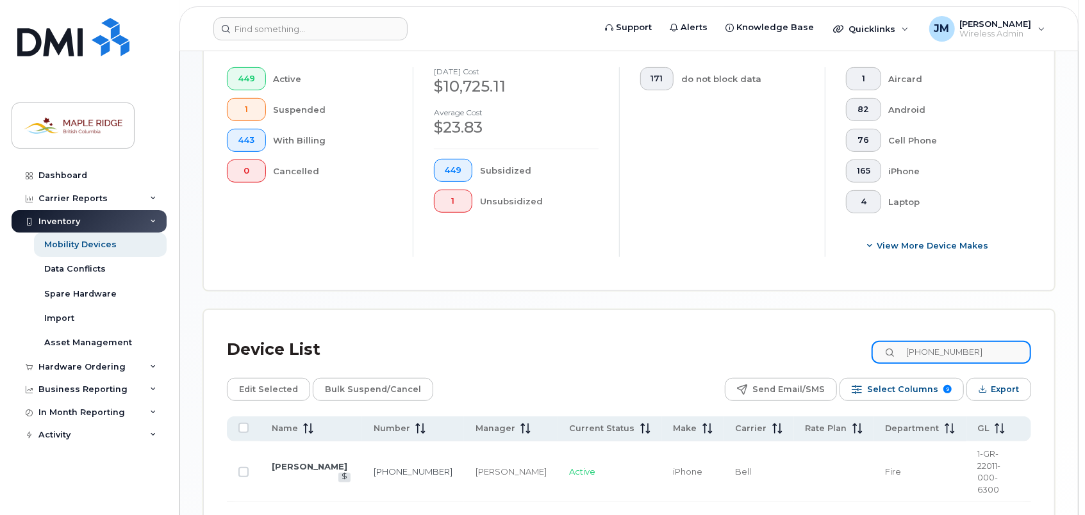
type input "[PHONE_NUMBER]"
click at [320, 461] on link "[PERSON_NAME]" at bounding box center [310, 466] width 76 height 10
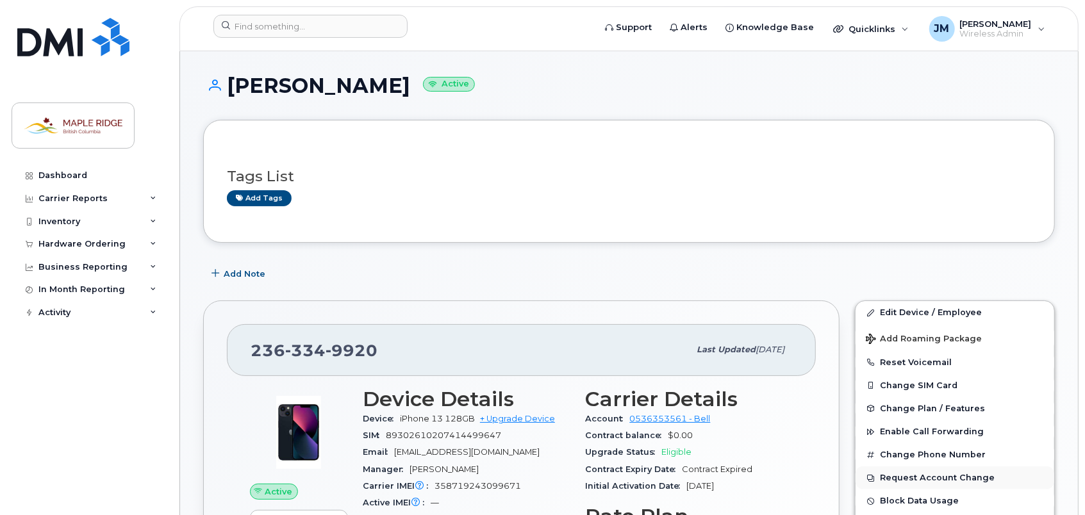
scroll to position [64, 0]
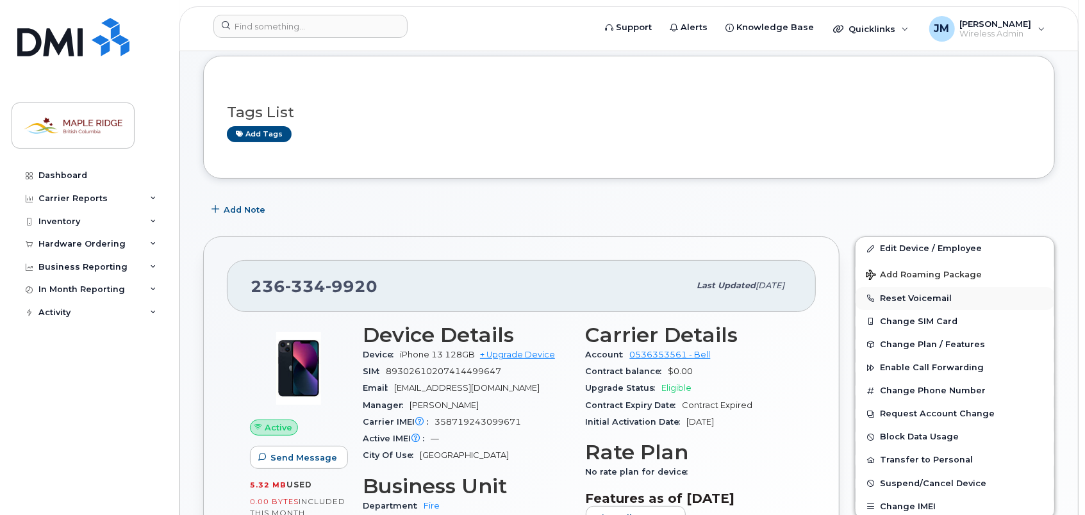
click at [938, 297] on button "Reset Voicemail" at bounding box center [954, 298] width 199 height 23
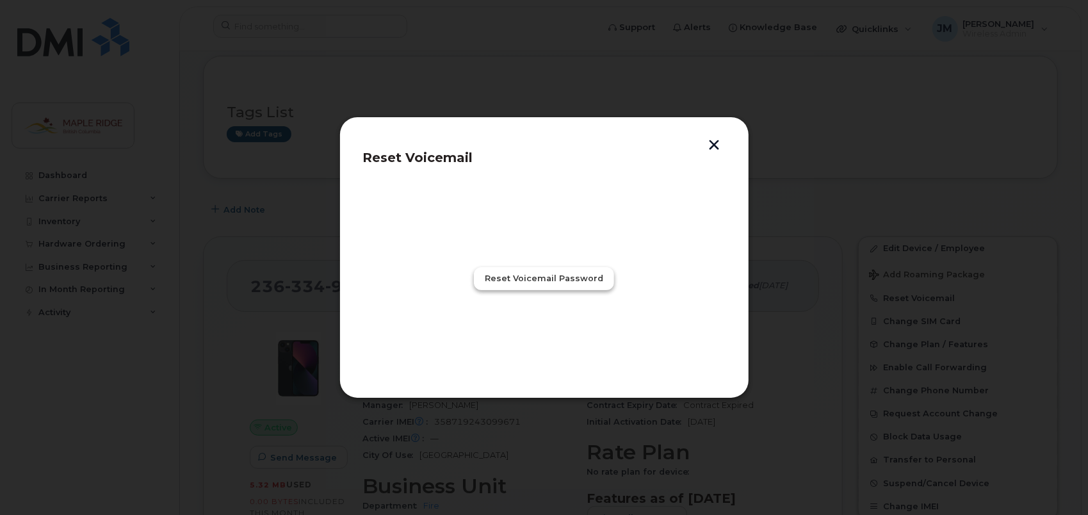
click at [568, 279] on span "Reset Voicemail Password" at bounding box center [544, 278] width 119 height 12
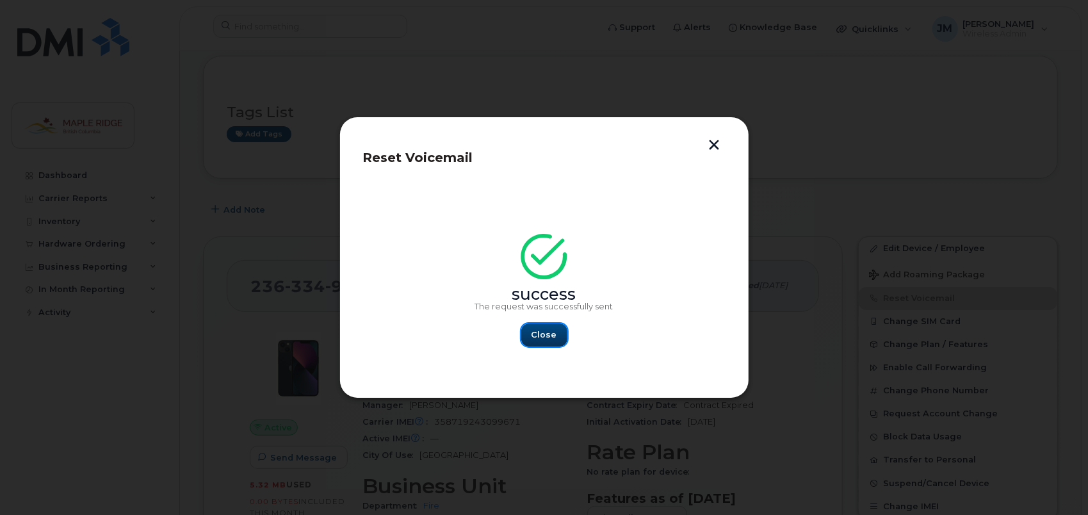
click at [550, 331] on span "Close" at bounding box center [545, 335] width 26 height 12
